Goal: Ask a question

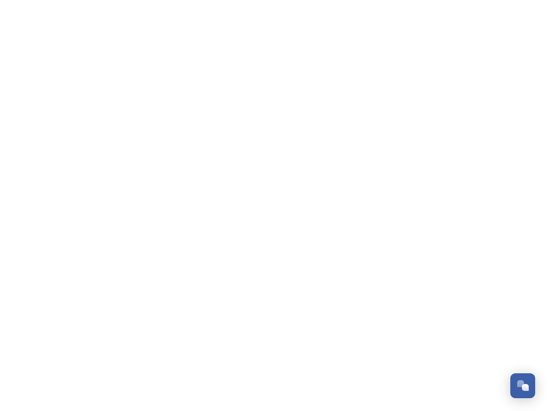
click at [523, 386] on div "Open Chat" at bounding box center [525, 387] width 7 height 7
click at [526, 0] on html "/p/collection/tempest/tourism-academy-2025 Dismiss GoSquared Assistant Chat wit…" at bounding box center [274, 0] width 548 height 0
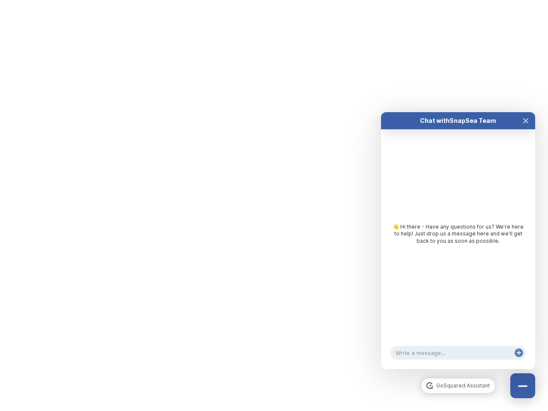
click at [459, 369] on div "Chat with SnapSea Team GoSquared Assistant 👋 Hi there - Have any questions for …" at bounding box center [458, 240] width 154 height 257
click at [459, 249] on div "👋 Hi there - Have any questions for us? We’re here to help! Just drop us a mess…" at bounding box center [458, 236] width 154 height 214
click at [526, 129] on div "👋 Hi there - Have any questions for us? We’re here to help! Just drop us a mess…" at bounding box center [458, 236] width 154 height 214
click at [519, 362] on div "Chat with SnapSea Team GoSquared Assistant 👋 Hi there - Have any questions for …" at bounding box center [458, 240] width 154 height 257
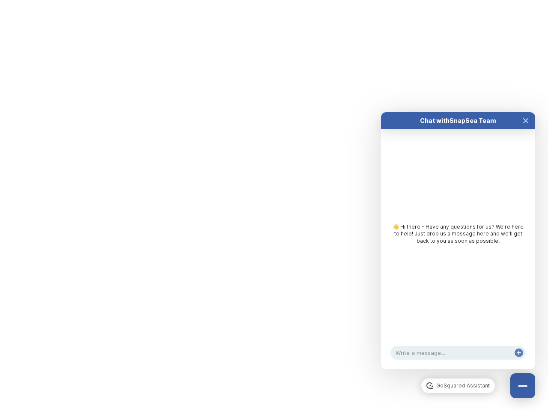
click at [274, 0] on html "/p/collection/tempest/tourism-academy-2025 Dismiss GoSquared Assistant Chat wit…" at bounding box center [274, 0] width 548 height 0
click at [268, 0] on html "/p/collection/tempest/tourism-academy-2025 Dismiss GoSquared Assistant Chat wit…" at bounding box center [274, 0] width 548 height 0
